Goal: Task Accomplishment & Management: Use online tool/utility

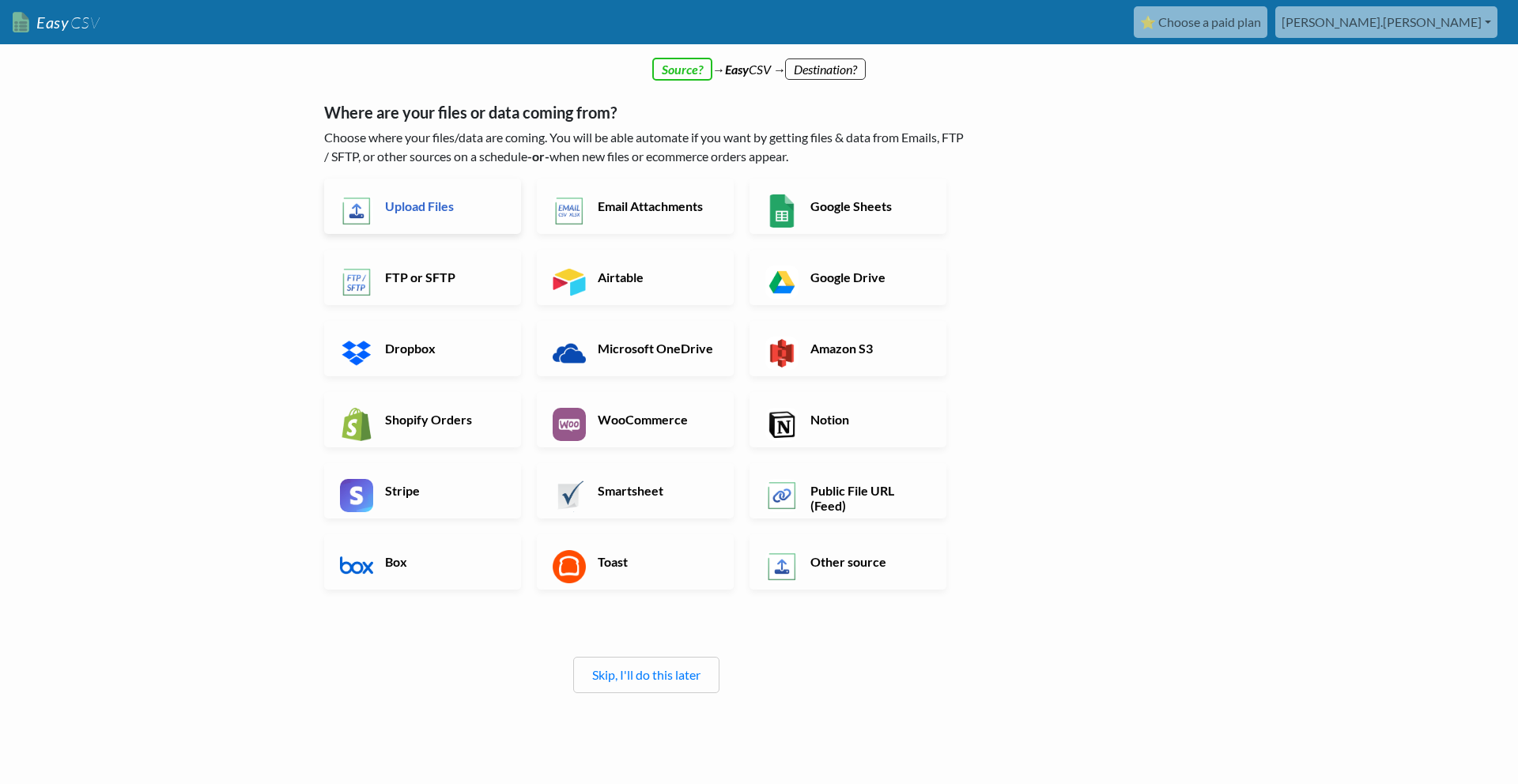
click at [437, 202] on h6 "Upload Files" at bounding box center [442, 206] width 124 height 15
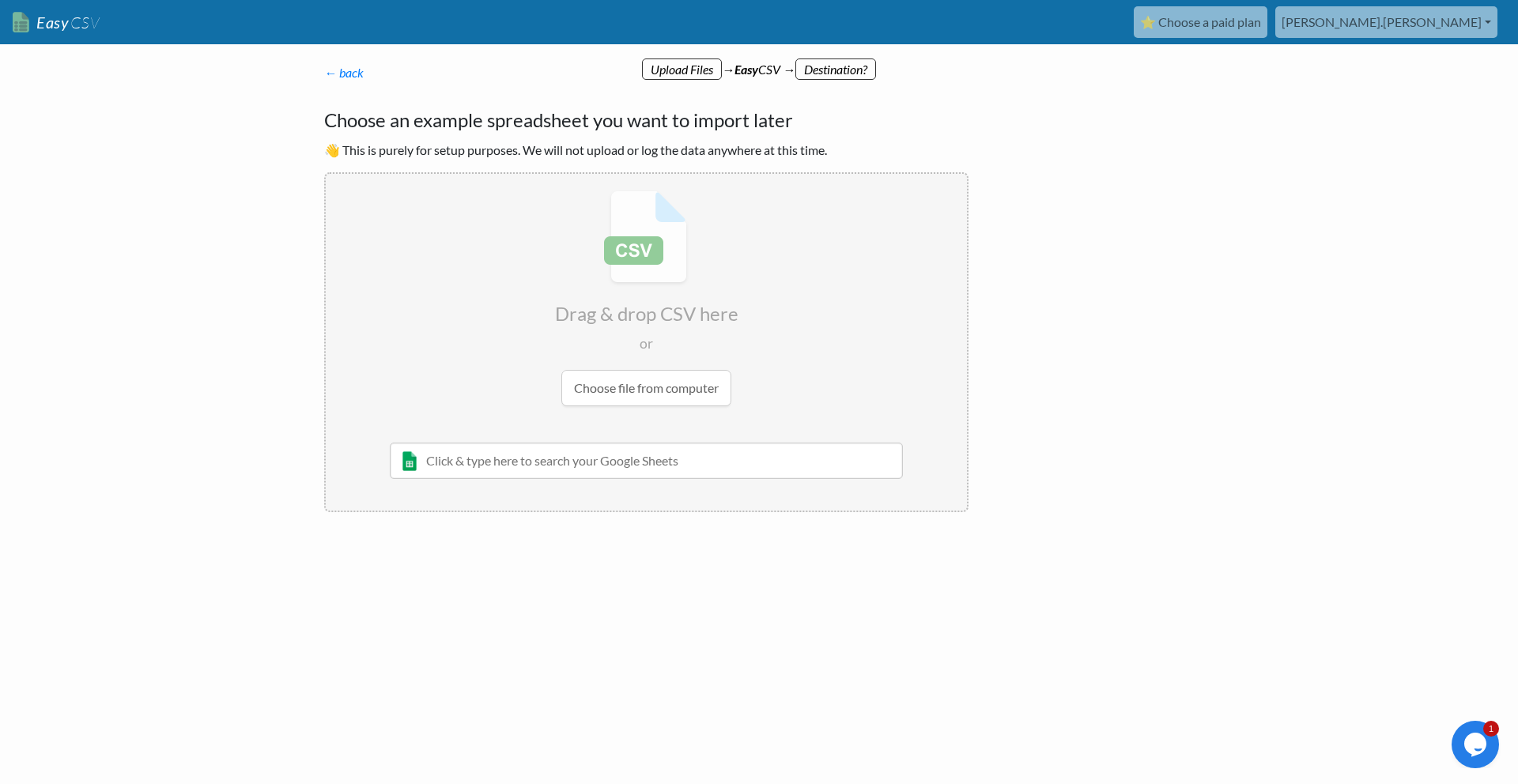
click at [347, 81] on p "← back Thanks for signing up! Set up your Import Flow and Upload Page in 1 minu…" at bounding box center [646, 73] width 644 height 19
click at [355, 70] on link "← back" at bounding box center [344, 73] width 40 height 15
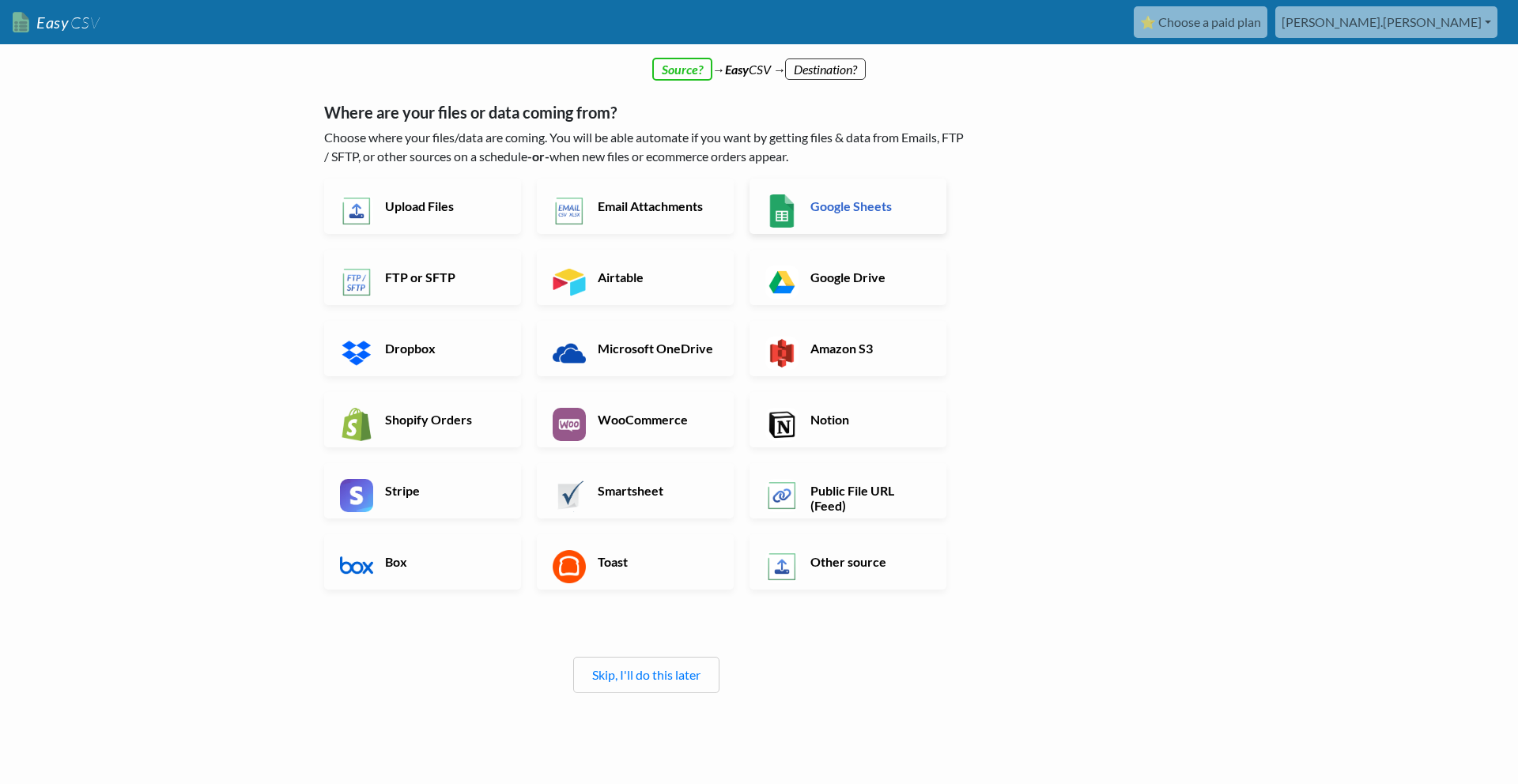
click at [834, 187] on link "Google Sheets" at bounding box center [848, 207] width 197 height 56
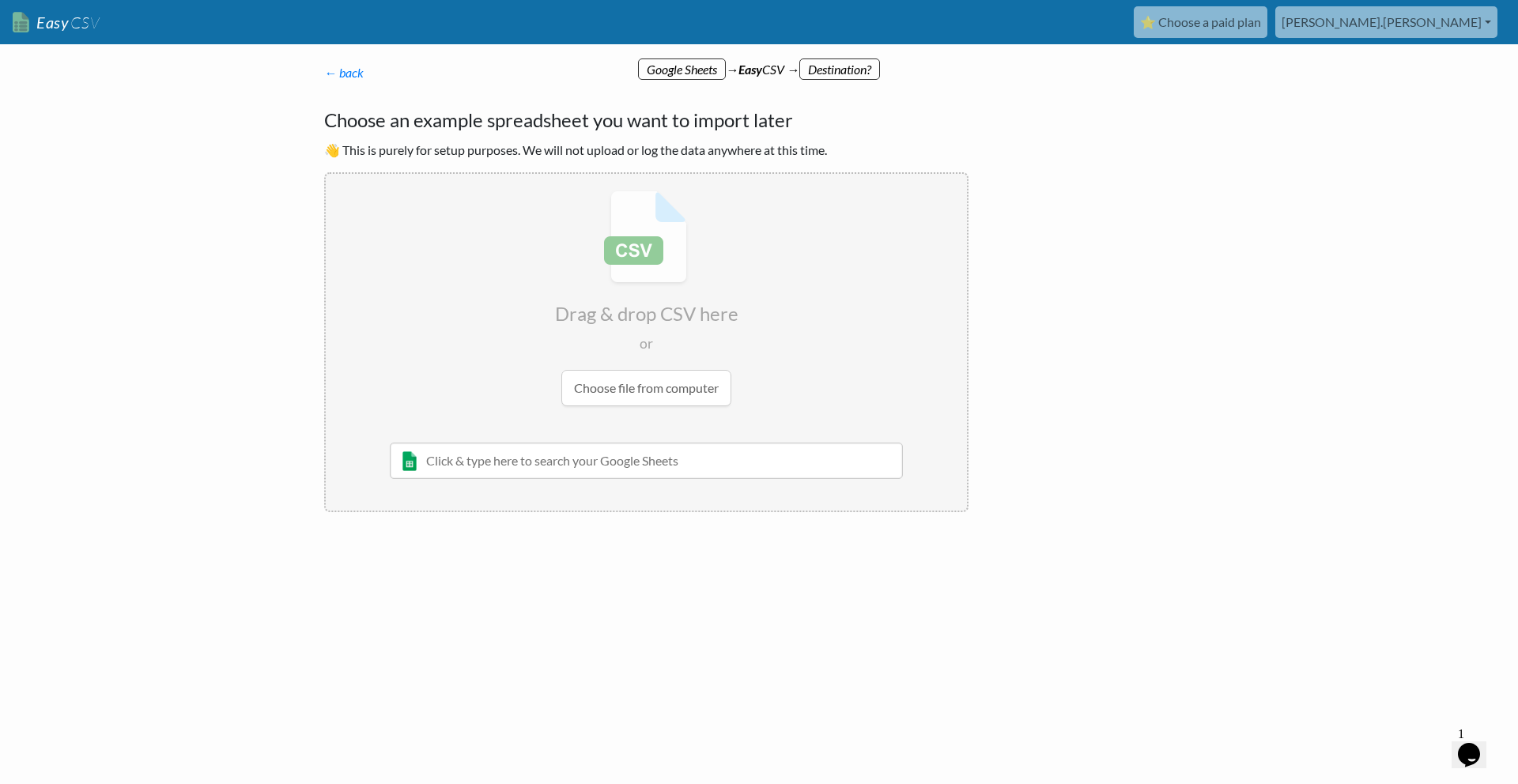
click at [653, 390] on input "file" at bounding box center [646, 298] width 641 height 249
type input "C:\fakepath\test - Sheet1 (1).csv"
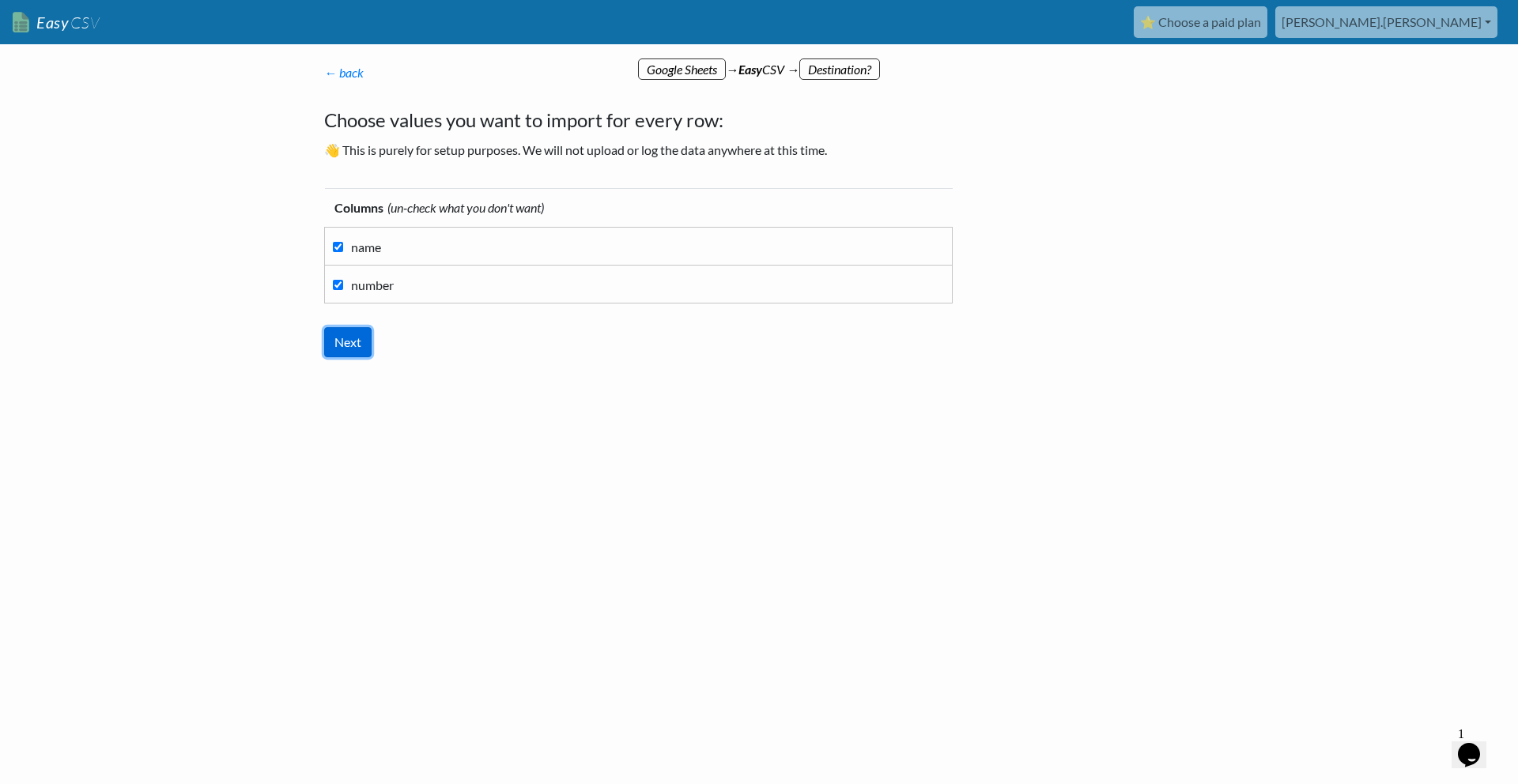
click at [358, 343] on input "Next" at bounding box center [348, 343] width 47 height 30
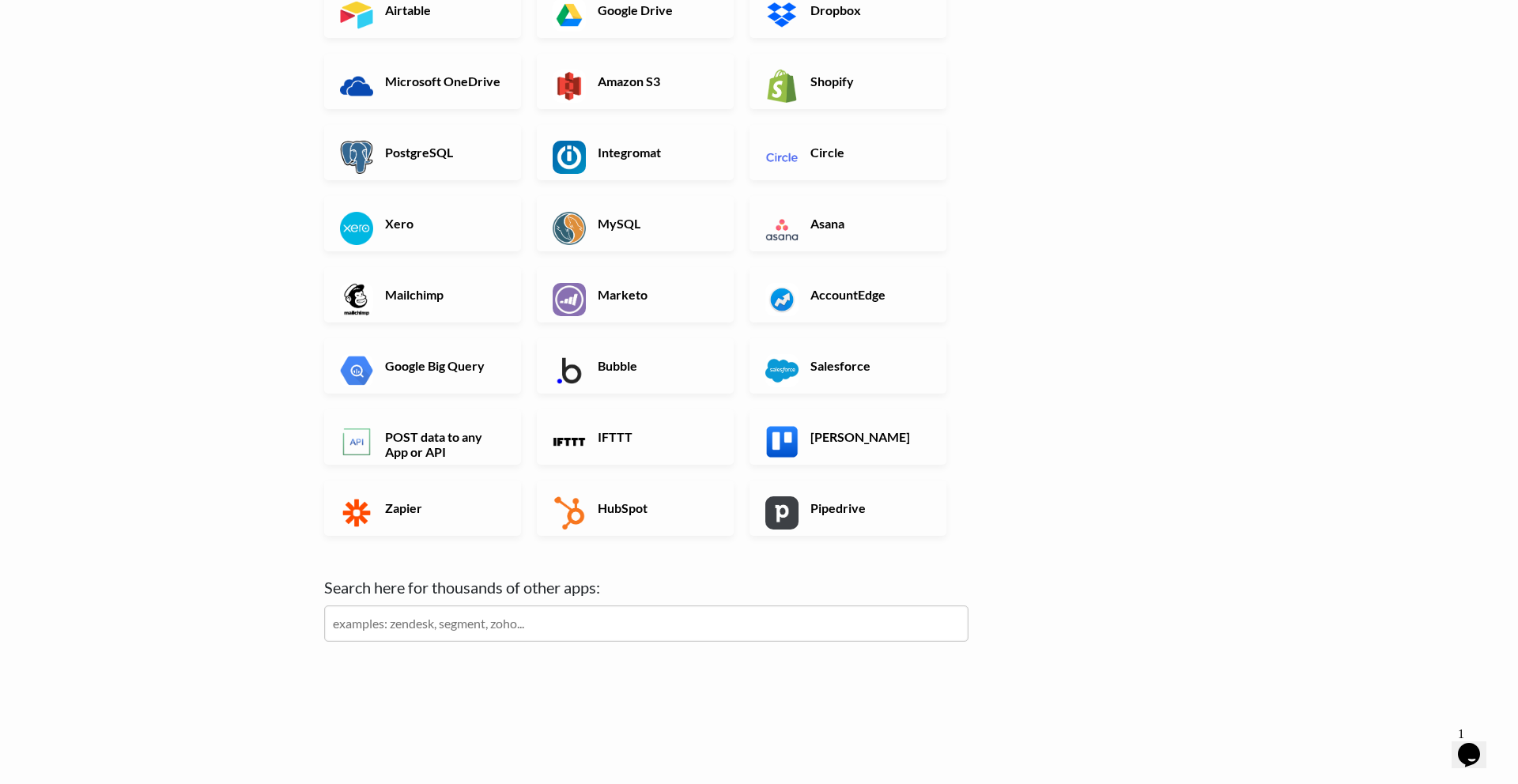
scroll to position [300, 0]
click at [411, 516] on h6 "Zapier" at bounding box center [442, 510] width 124 height 15
